Goal: Navigation & Orientation: Find specific page/section

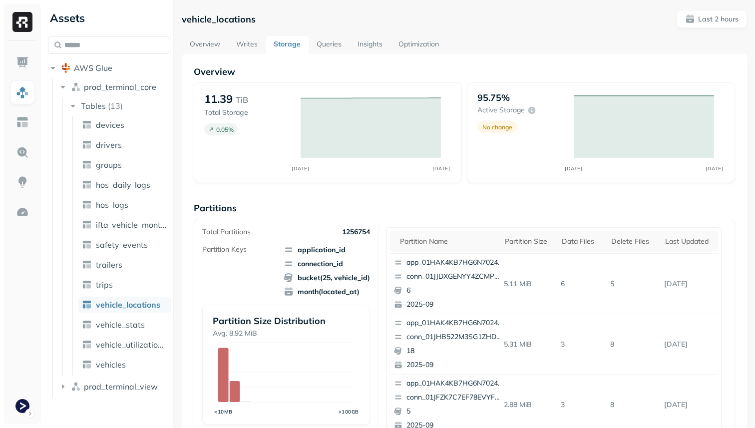
scroll to position [335, 0]
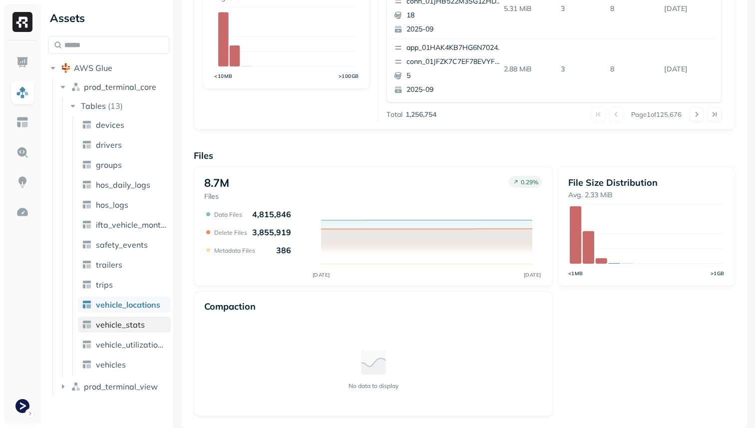
click at [118, 324] on span "vehicle_stats" at bounding box center [120, 324] width 49 height 10
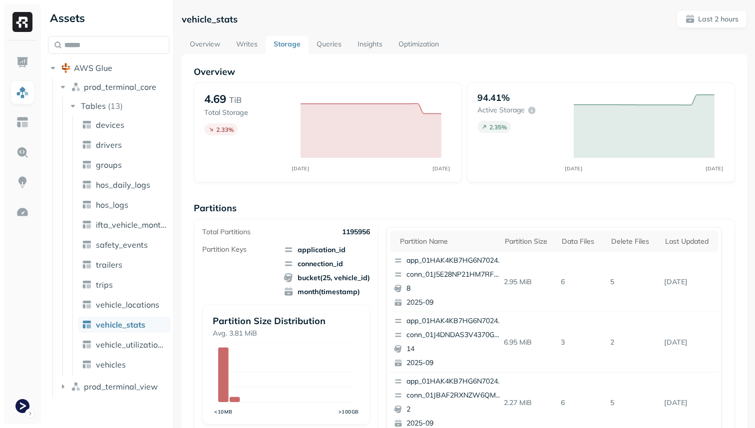
click at [431, 38] on link "Optimization" at bounding box center [418, 45] width 56 height 18
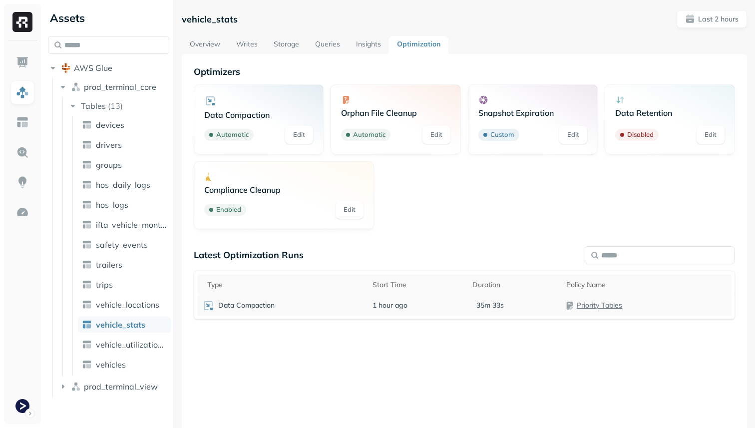
click at [451, 306] on td "1 hour ago" at bounding box center [417, 305] width 100 height 20
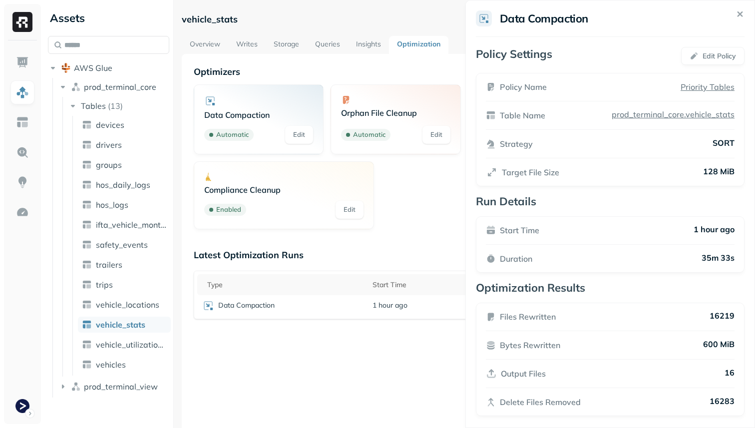
scroll to position [6, 0]
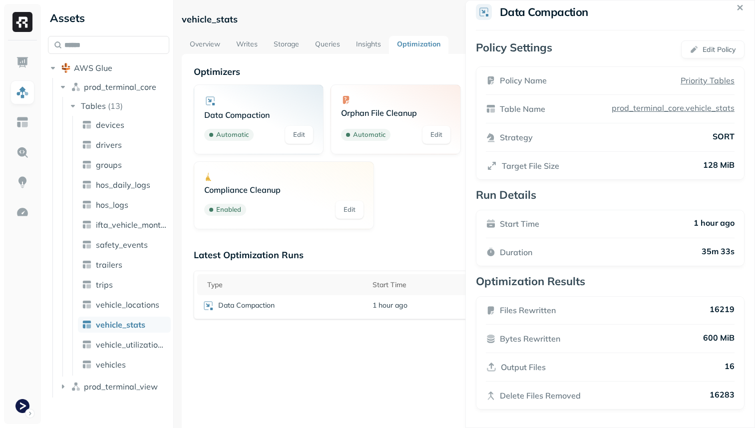
click at [420, 398] on html "Assets AWS Glue prod_terminal_core Tables ( 13 ) devices drivers groups hos_dai…" at bounding box center [377, 214] width 755 height 428
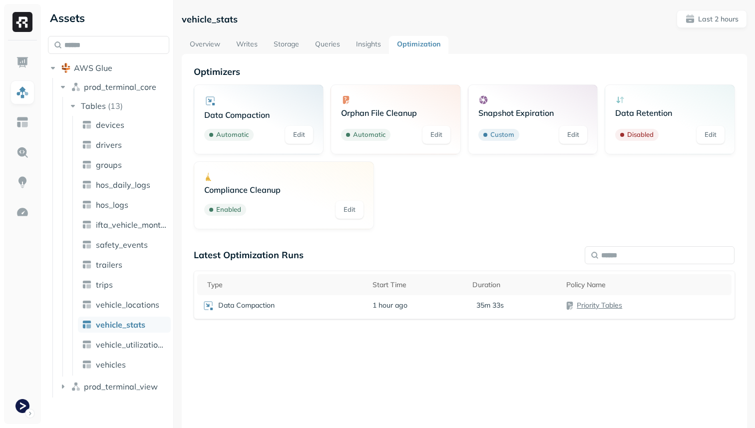
click at [208, 55] on div "Optimizers Data Compaction Automatic Edit Orphan File Cleanup Automatic Edit Sn…" at bounding box center [464, 296] width 565 height 485
click at [207, 48] on link "Overview" at bounding box center [205, 45] width 46 height 18
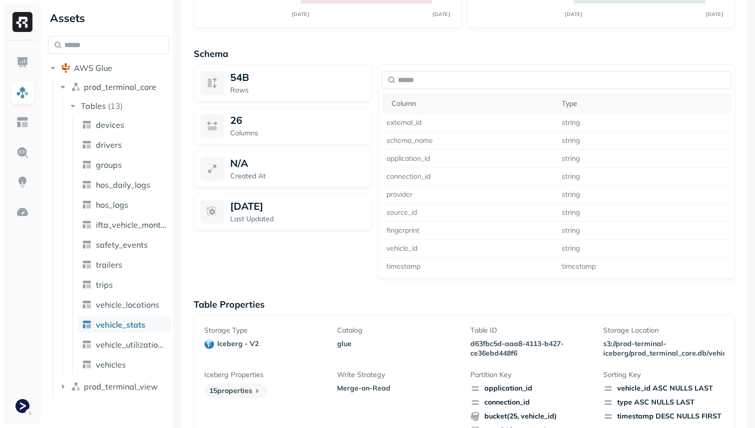
scroll to position [841, 0]
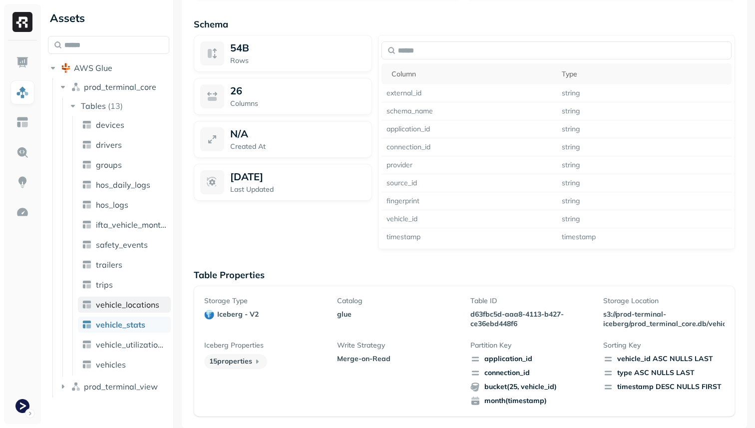
click at [161, 303] on link "vehicle_locations" at bounding box center [124, 304] width 93 height 16
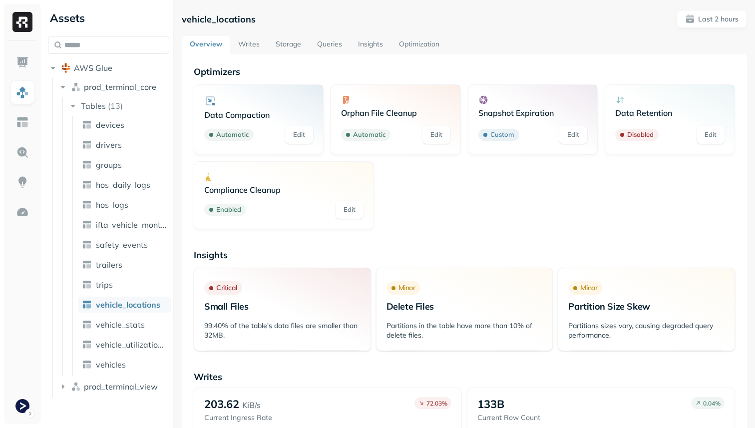
click at [286, 49] on link "Storage" at bounding box center [288, 45] width 41 height 18
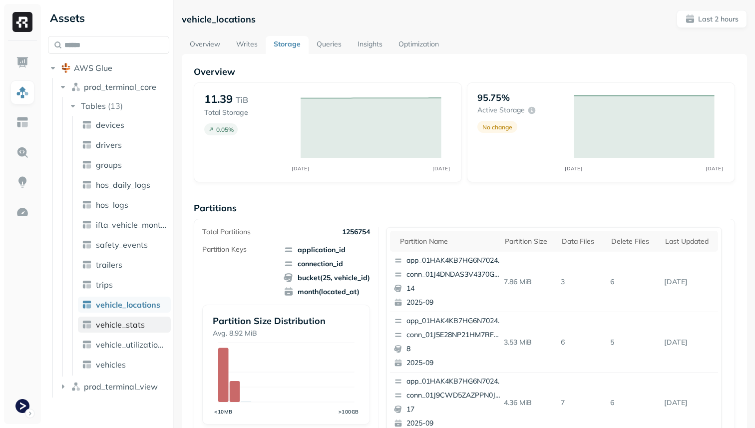
click at [127, 320] on span "vehicle_stats" at bounding box center [120, 324] width 49 height 10
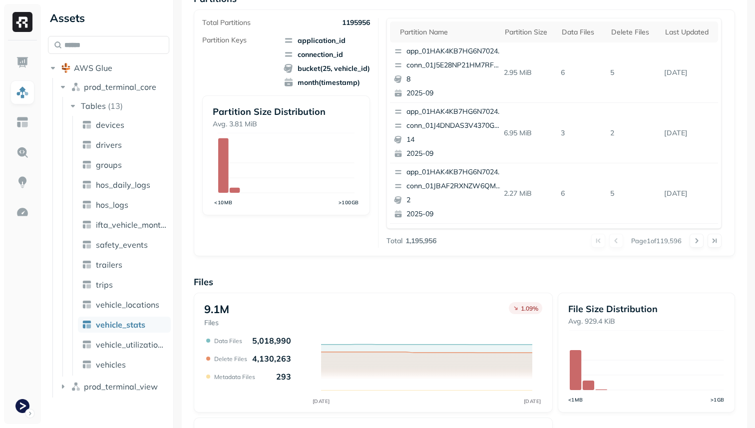
scroll to position [335, 0]
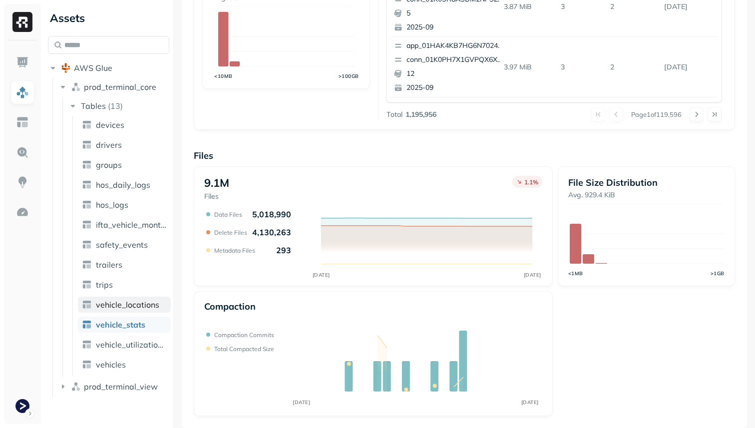
click at [155, 307] on span "vehicle_locations" at bounding box center [127, 304] width 63 height 10
